Goal: Task Accomplishment & Management: Manage account settings

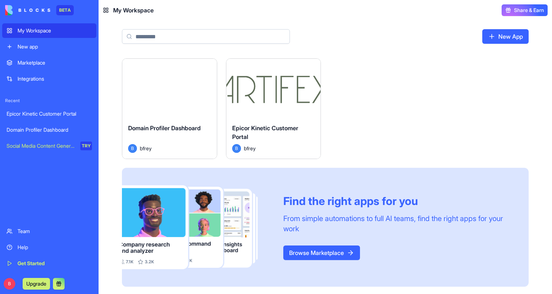
click at [42, 112] on div "Epicor Kinetic Customer Portal" at bounding box center [49, 113] width 85 height 7
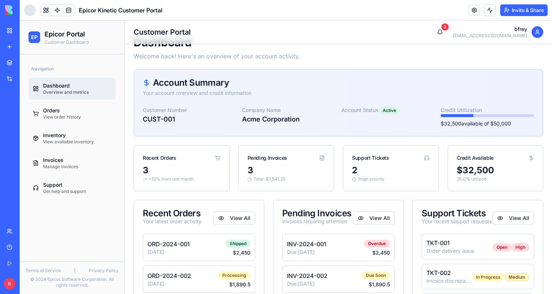
scroll to position [16, 0]
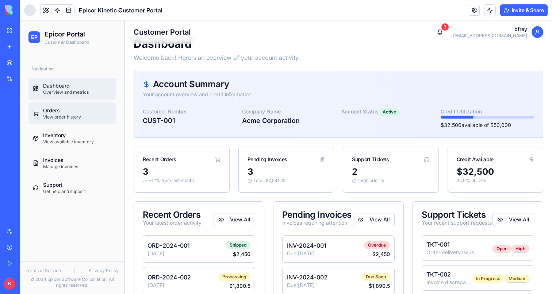
click at [70, 109] on div "Orders" at bounding box center [77, 110] width 68 height 7
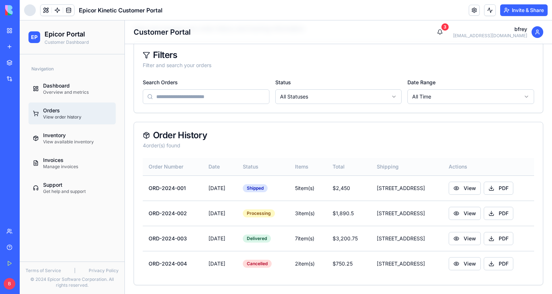
scroll to position [45, 0]
click at [472, 186] on button "View" at bounding box center [465, 188] width 32 height 13
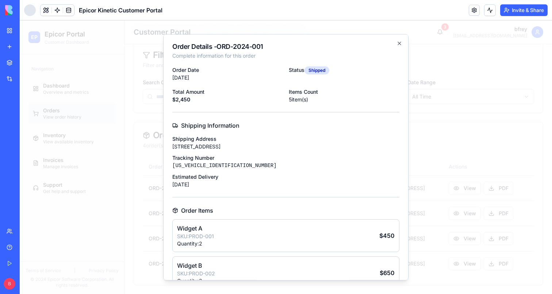
scroll to position [0, 0]
click at [399, 44] on icon "button" at bounding box center [399, 44] width 6 height 6
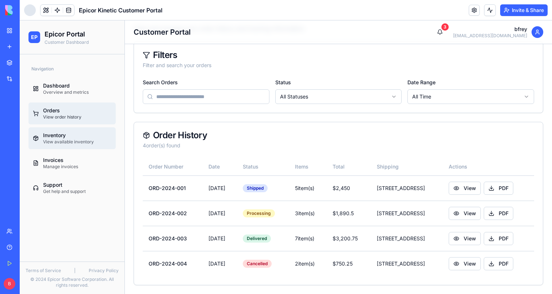
click at [88, 134] on div "Inventory" at bounding box center [77, 135] width 68 height 7
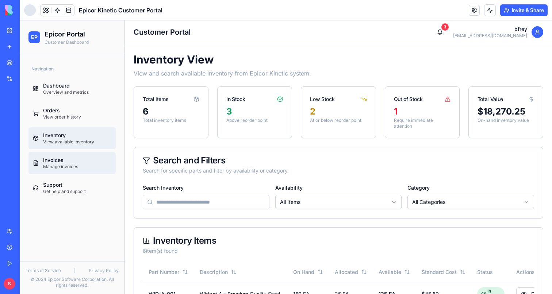
click at [65, 160] on div "Invoices" at bounding box center [77, 160] width 68 height 7
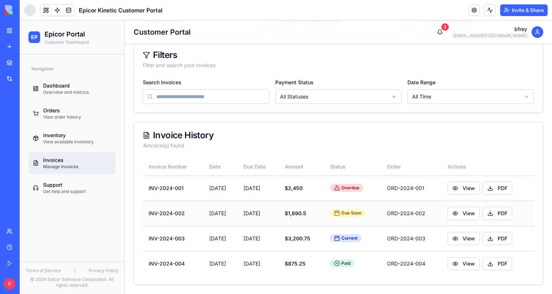
scroll to position [100, 0]
click at [474, 243] on button "View" at bounding box center [464, 238] width 32 height 13
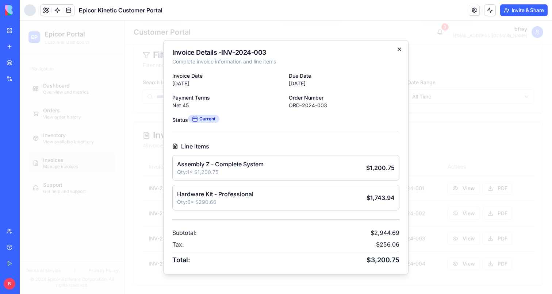
click at [398, 51] on icon "button" at bounding box center [399, 49] width 6 height 6
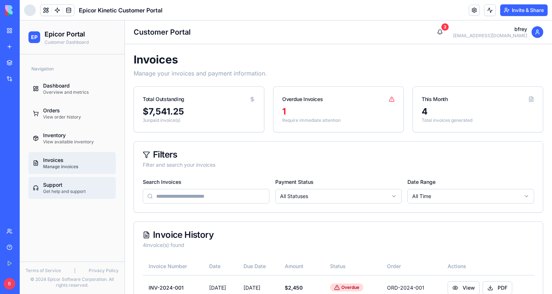
scroll to position [0, 0]
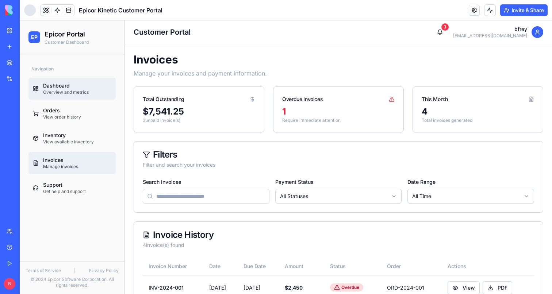
click at [75, 94] on div "Overview and metrics" at bounding box center [77, 92] width 68 height 6
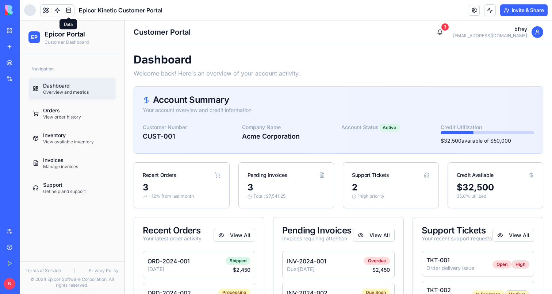
click at [70, 12] on link at bounding box center [68, 10] width 11 height 11
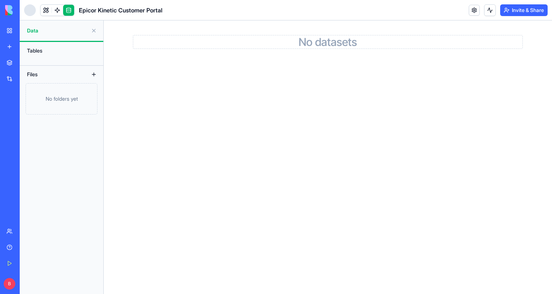
click at [96, 32] on button at bounding box center [94, 31] width 12 height 12
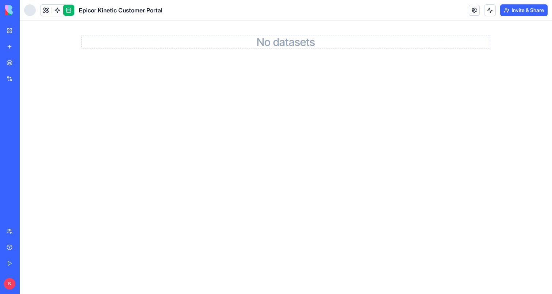
click at [5, 31] on link "My Workspace" at bounding box center [16, 30] width 29 height 15
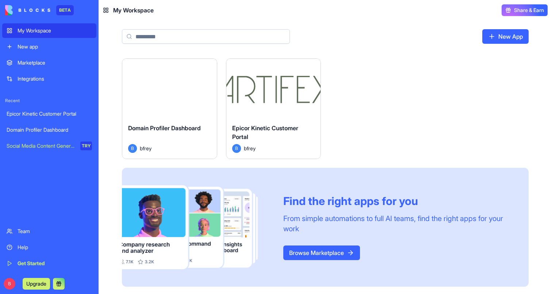
click at [280, 88] on button "Launch" at bounding box center [273, 88] width 55 height 15
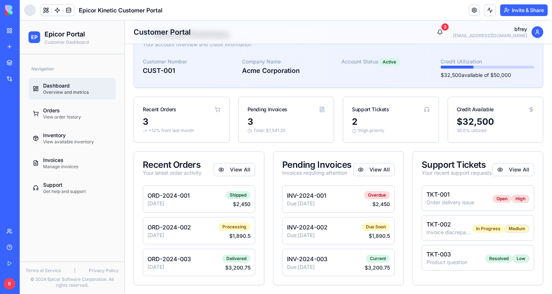
scroll to position [66, 0]
click at [107, 113] on div "Orders" at bounding box center [77, 110] width 68 height 7
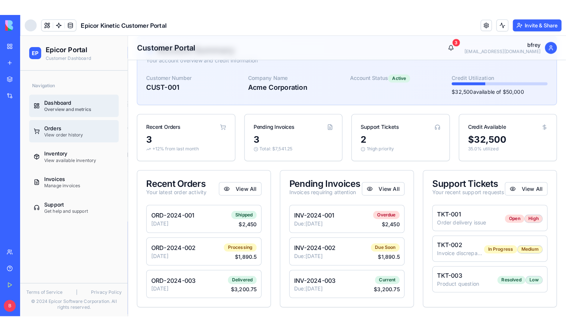
scroll to position [45, 0]
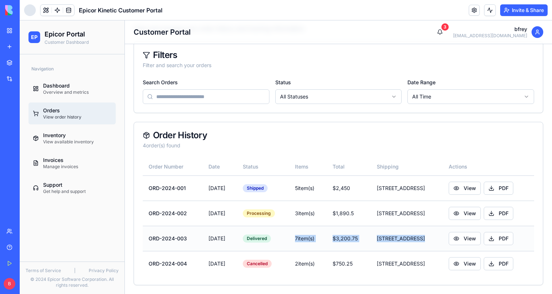
drag, startPoint x: 281, startPoint y: 246, endPoint x: 450, endPoint y: 248, distance: 169.1
click at [450, 248] on tr "ORD-2024-003 [DATE] Delivered 7 item(s) $ 3,200.75 [STREET_ADDRESS] View PDF" at bounding box center [338, 238] width 391 height 25
click at [450, 248] on td "View PDF" at bounding box center [488, 238] width 91 height 25
click at [533, 12] on button "Invite & Share" at bounding box center [523, 10] width 47 height 12
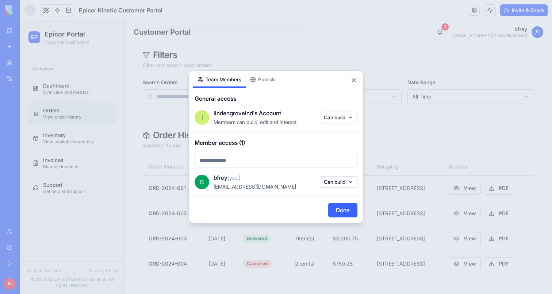
click at [272, 80] on div "Share App Team Members Publish General access l lindengroveind's Account Member…" at bounding box center [275, 146] width 175 height 153
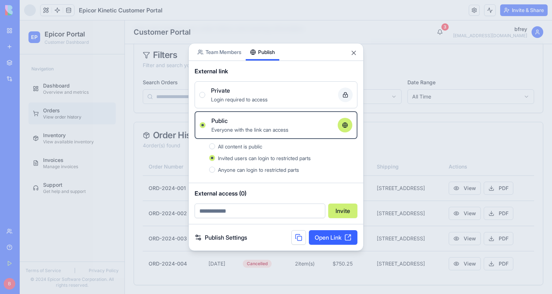
click at [324, 236] on link "Open Link" at bounding box center [333, 237] width 49 height 15
click at [302, 240] on button at bounding box center [298, 237] width 15 height 15
click at [351, 57] on div "Share App Team Members Publish" at bounding box center [276, 52] width 175 height 18
click at [355, 53] on button "Close" at bounding box center [353, 52] width 7 height 7
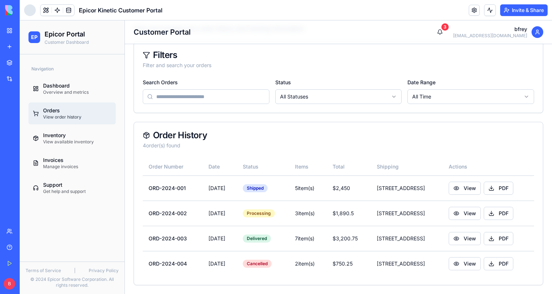
click at [27, 233] on div "Team" at bounding box center [22, 231] width 9 height 7
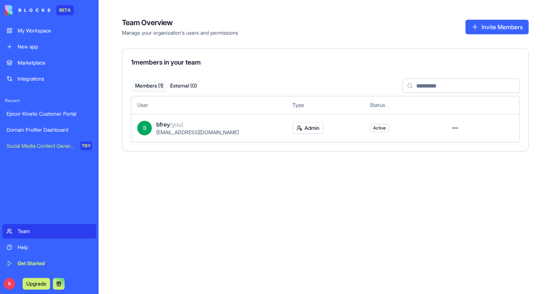
click at [39, 283] on button "Upgrade" at bounding box center [36, 284] width 27 height 12
click at [38, 285] on button "Upgrade" at bounding box center [36, 284] width 27 height 12
